Goal: Task Accomplishment & Management: Use online tool/utility

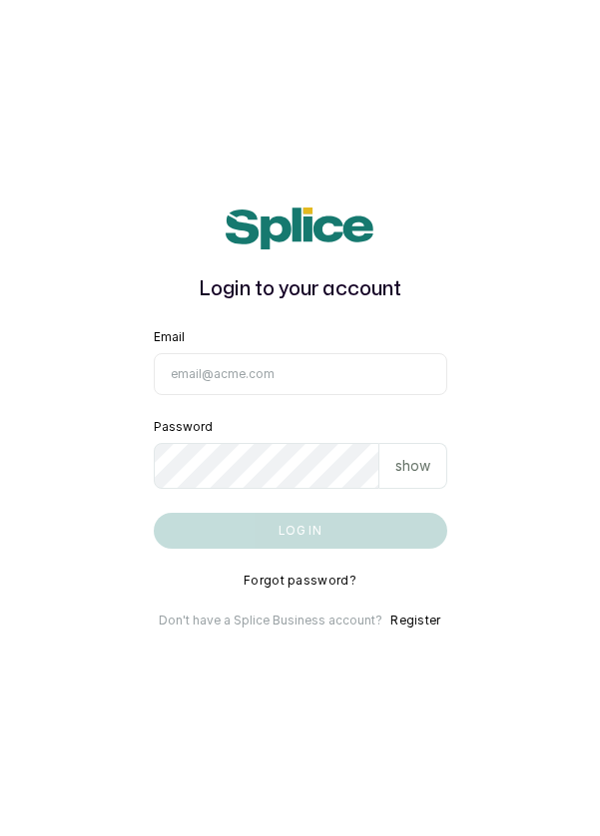
click at [221, 395] on input "Email" at bounding box center [300, 374] width 293 height 42
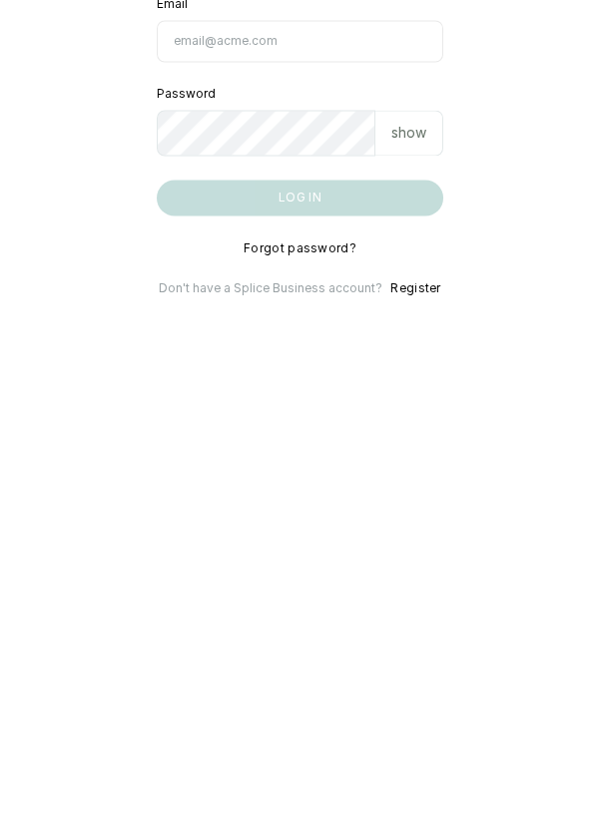
scroll to position [23, 0]
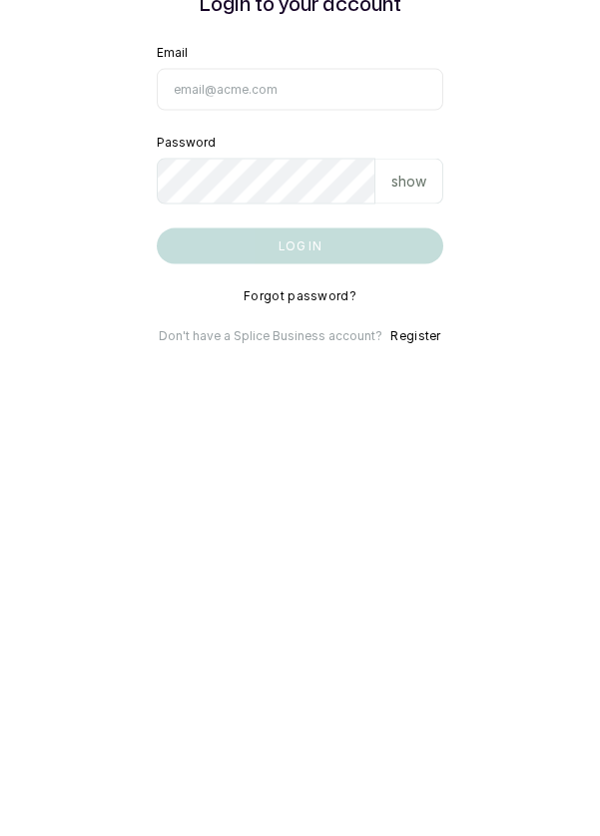
click at [212, 395] on input "Email" at bounding box center [300, 374] width 287 height 42
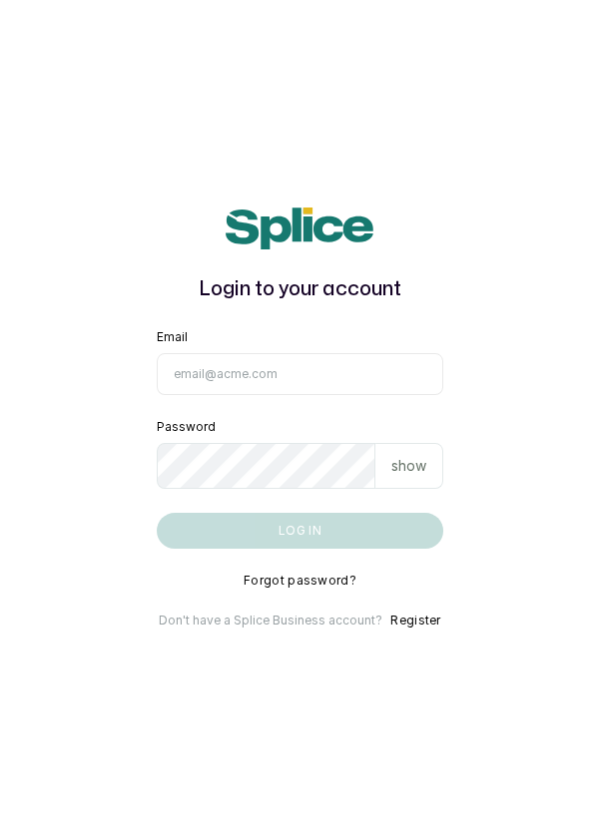
type input "[EMAIL_ADDRESS][DOMAIN_NAME]"
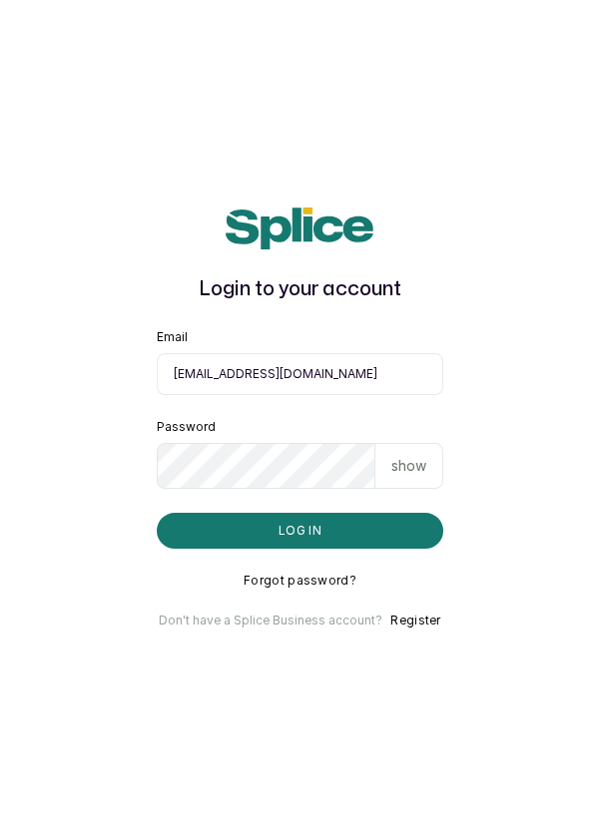
click at [157, 513] on button "Log in" at bounding box center [300, 531] width 287 height 36
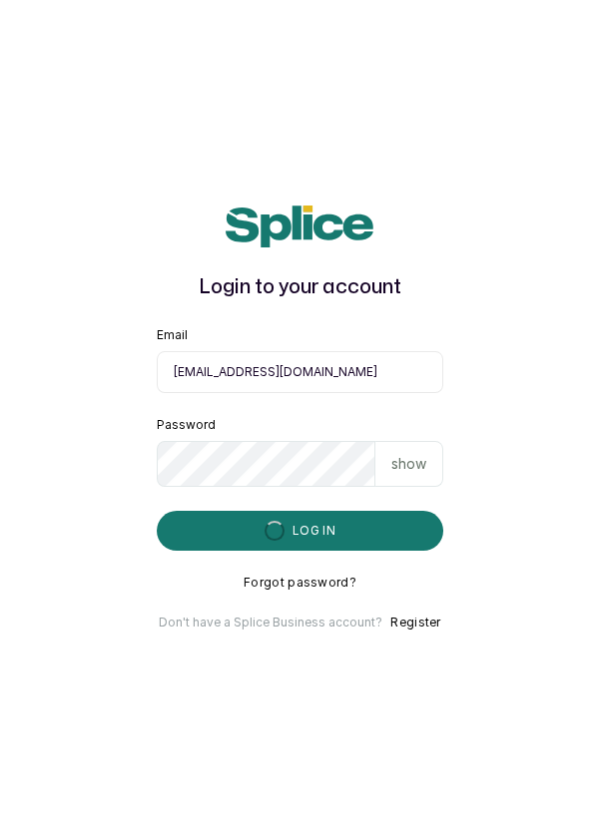
scroll to position [96, 0]
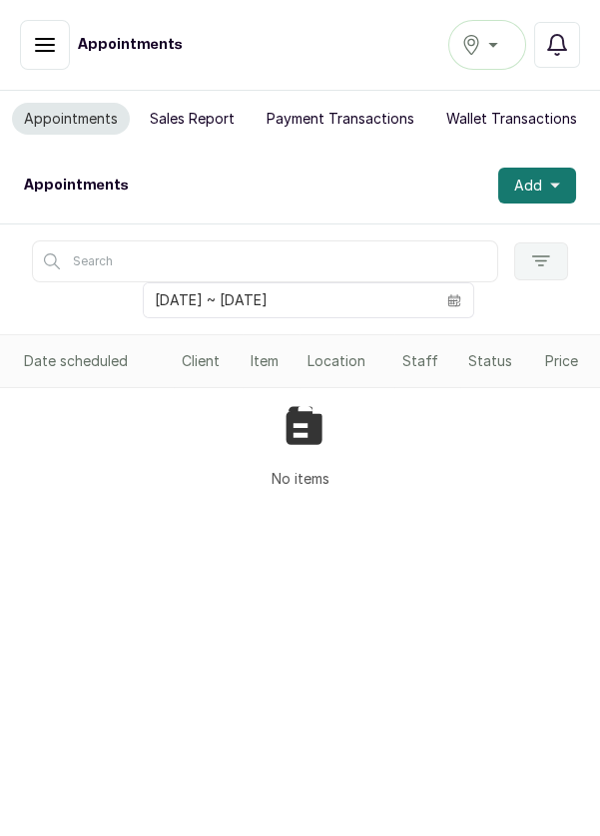
click at [178, 111] on button "Sales Report" at bounding box center [192, 119] width 109 height 32
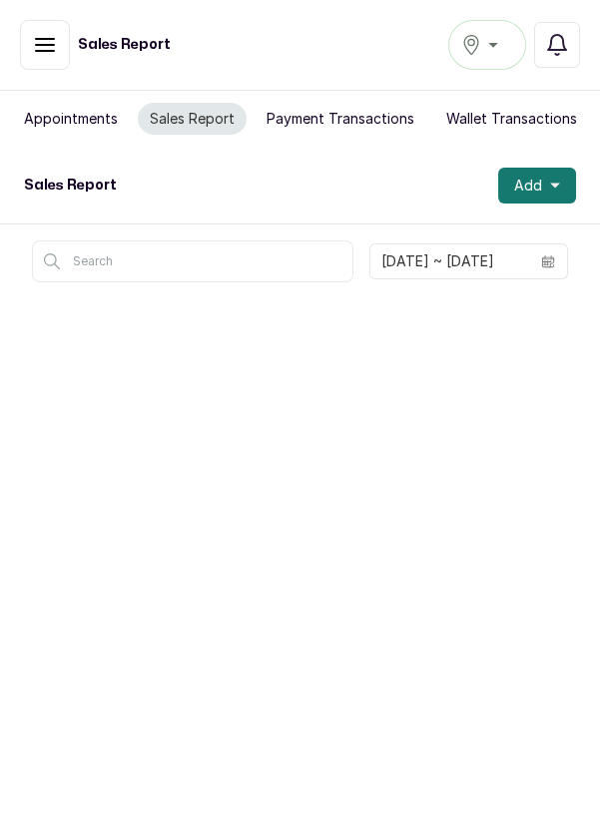
click at [61, 123] on button "Appointments" at bounding box center [71, 119] width 118 height 32
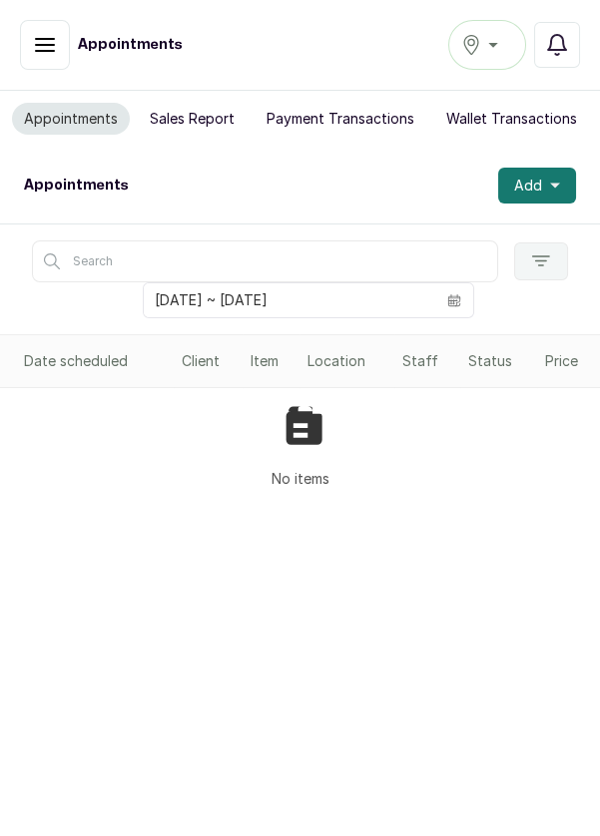
click at [37, 47] on icon "button" at bounding box center [45, 45] width 24 height 24
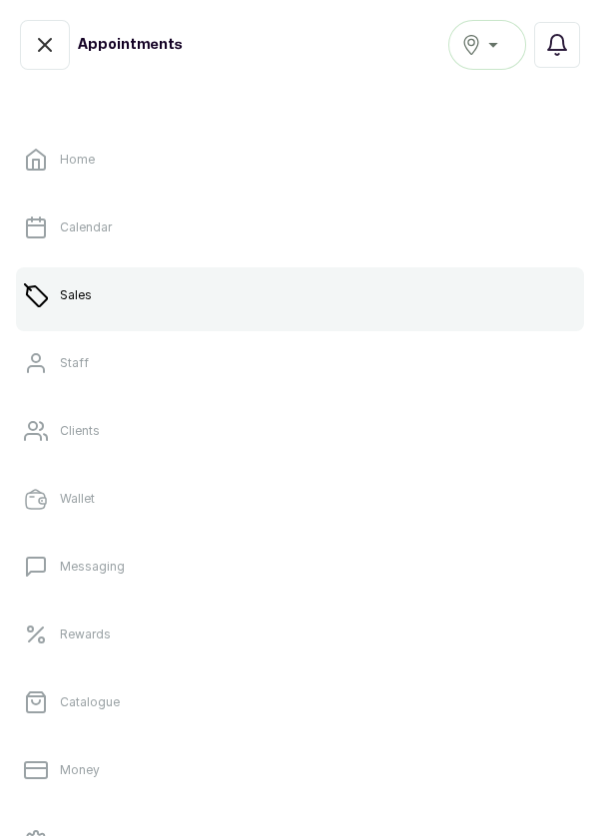
click at [41, 54] on icon "button" at bounding box center [45, 45] width 24 height 24
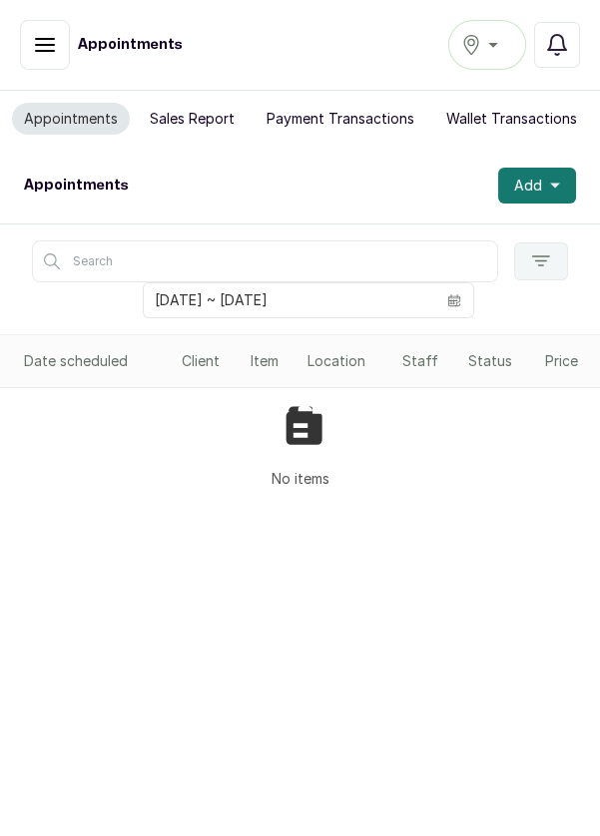
click at [481, 33] on div "Ikoyi" at bounding box center [487, 45] width 52 height 24
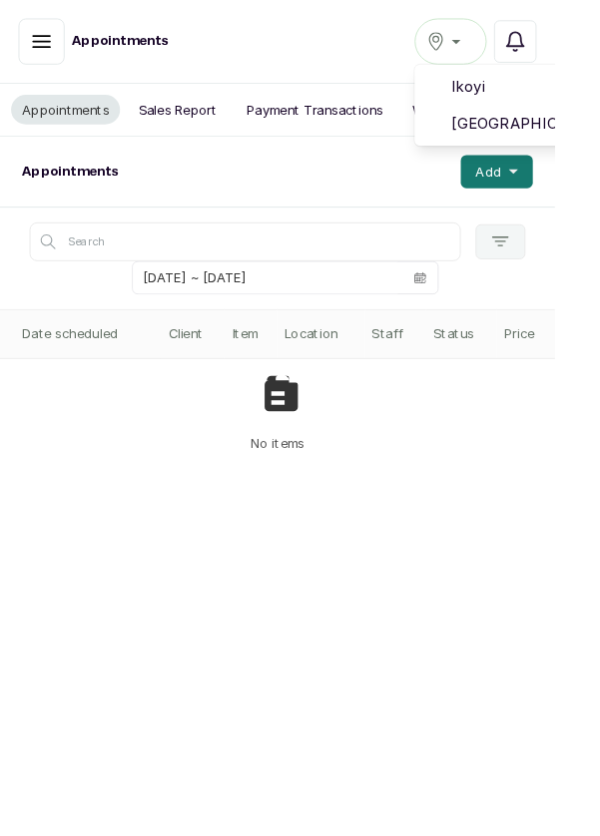
click at [538, 120] on li "Victoria Island" at bounding box center [548, 134] width 200 height 40
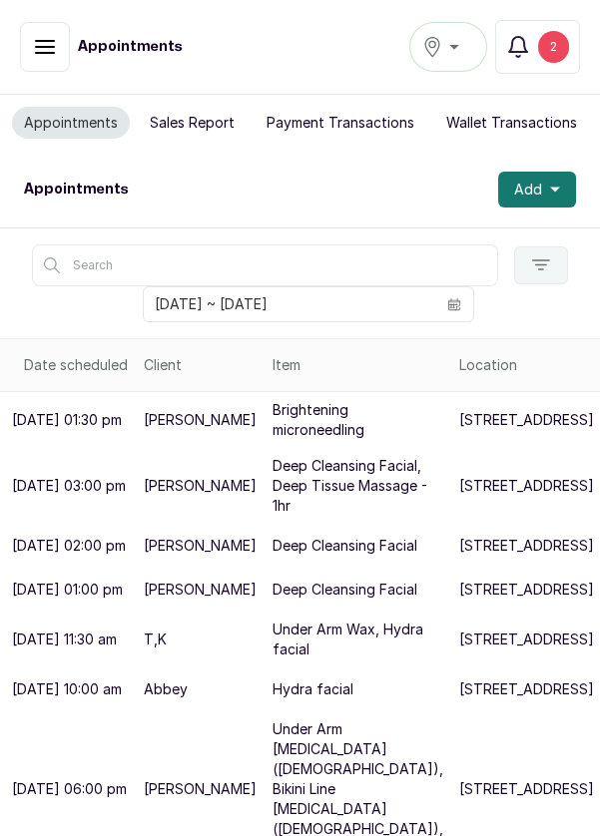
click at [554, 62] on div "2" at bounding box center [553, 47] width 31 height 32
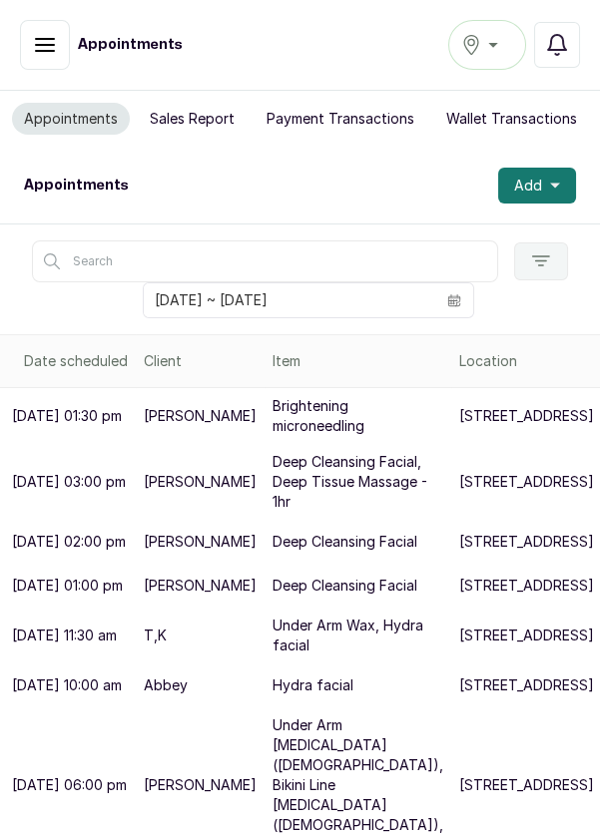
click at [571, 57] on button "Notifications" at bounding box center [557, 45] width 46 height 46
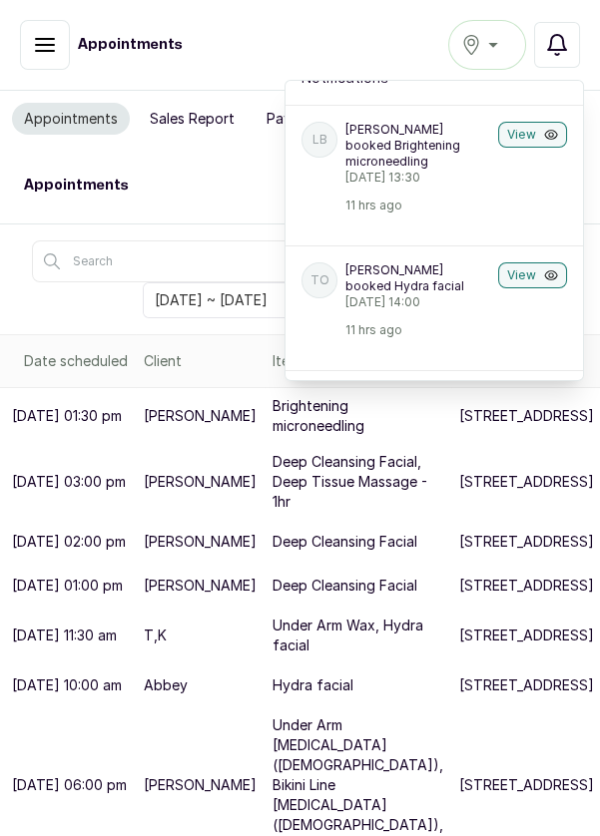
scroll to position [4, 0]
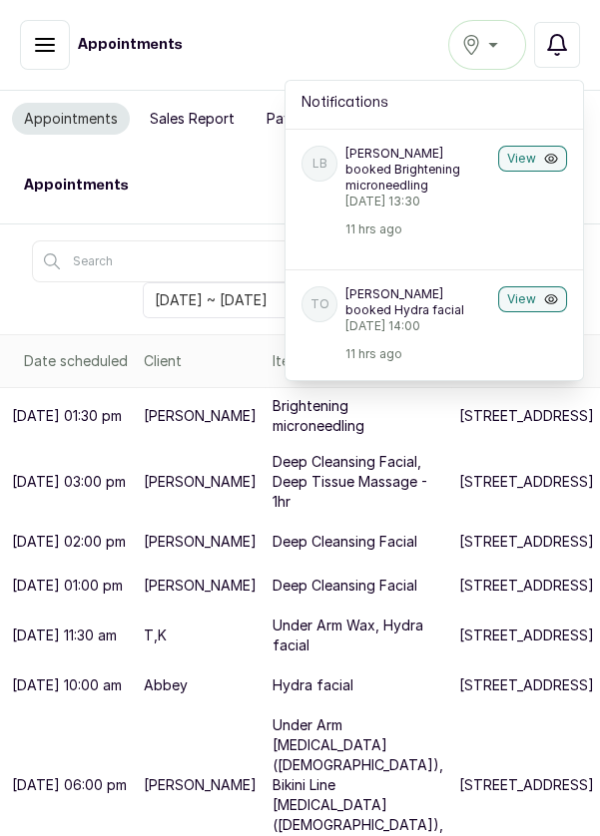
click at [542, 166] on button "View" at bounding box center [532, 159] width 69 height 26
